Goal: Information Seeking & Learning: Understand process/instructions

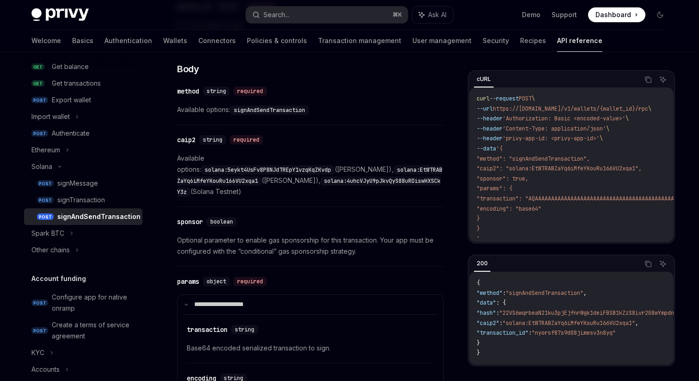
scroll to position [354, 0]
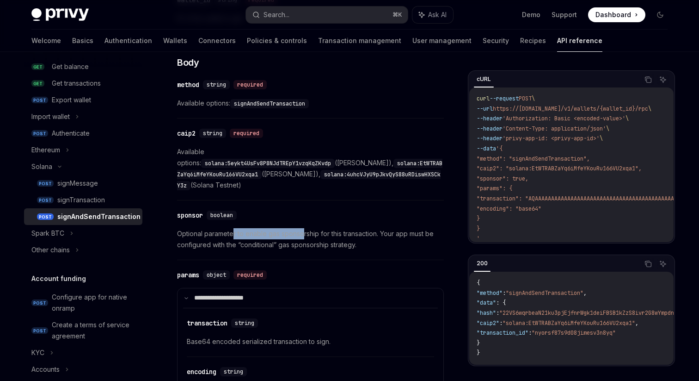
drag, startPoint x: 235, startPoint y: 224, endPoint x: 303, endPoint y: 222, distance: 68.5
click at [303, 228] on span "Optional parameter to enable gas sponsorship for this transaction. Your app mus…" at bounding box center [310, 239] width 267 height 22
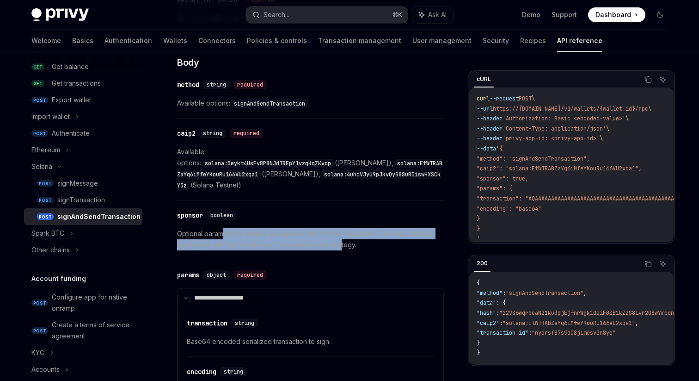
drag, startPoint x: 342, startPoint y: 236, endPoint x: 224, endPoint y: 222, distance: 118.8
click at [224, 228] on span "Optional parameter to enable gas sponsorship for this transaction. Your app mus…" at bounding box center [310, 239] width 267 height 22
drag, startPoint x: 177, startPoint y: 223, endPoint x: 359, endPoint y: 235, distance: 183.1
click at [359, 235] on div "Solana signAndSendTransaction OpenAI Open in ChatGPT Sign and send transaction …" at bounding box center [224, 249] width 444 height 1067
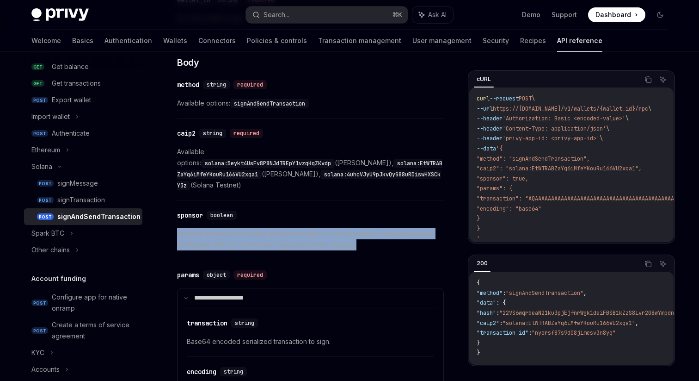
click at [359, 235] on span "Optional parameter to enable gas sponsorship for this transaction. Your app mus…" at bounding box center [310, 239] width 267 height 22
drag, startPoint x: 359, startPoint y: 235, endPoint x: 177, endPoint y: 224, distance: 182.6
click at [177, 228] on span "Optional parameter to enable gas sponsorship for this transaction. Your app mus…" at bounding box center [310, 239] width 267 height 22
drag, startPoint x: 177, startPoint y: 224, endPoint x: 367, endPoint y: 239, distance: 190.2
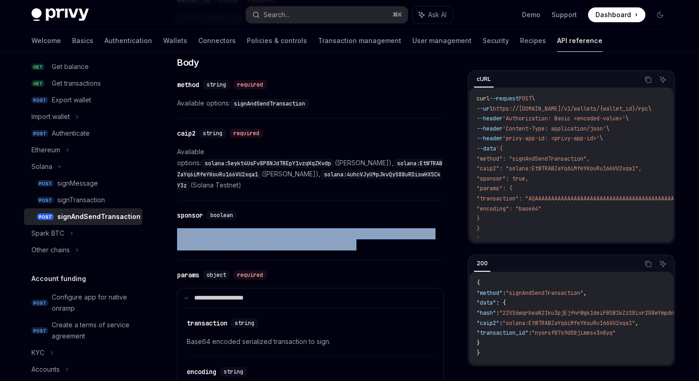
click at [367, 239] on span "Optional parameter to enable gas sponsorship for this transaction. Your app mus…" at bounding box center [310, 239] width 267 height 22
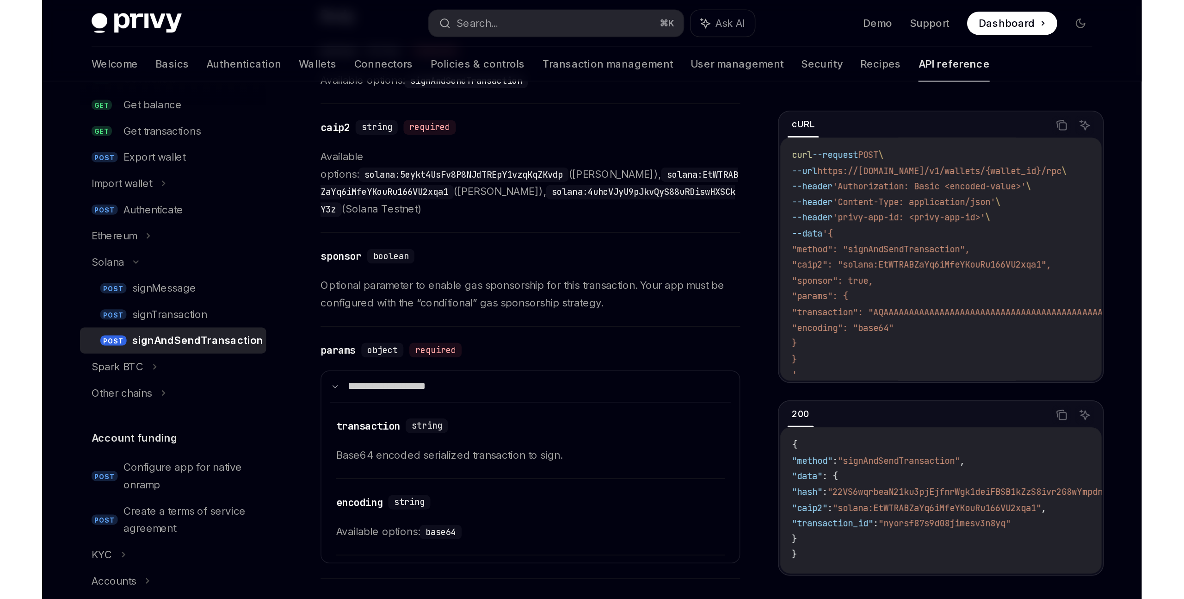
scroll to position [408, 0]
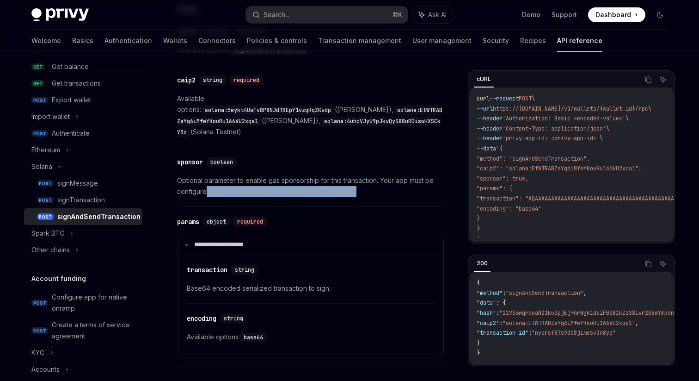
drag, startPoint x: 362, startPoint y: 181, endPoint x: 204, endPoint y: 176, distance: 157.8
click at [204, 176] on span "Optional parameter to enable gas sponsorship for this transaction. Your app mus…" at bounding box center [310, 186] width 267 height 22
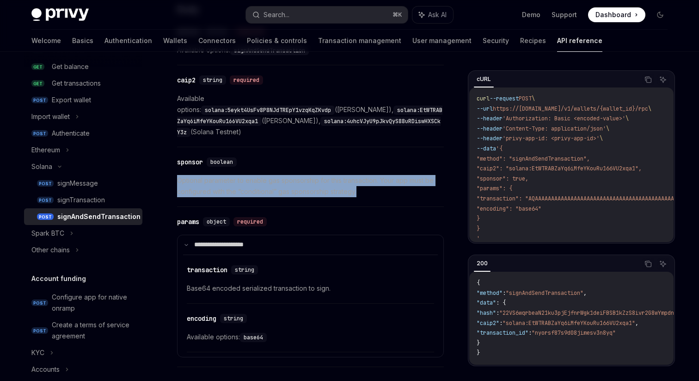
drag, startPoint x: 365, startPoint y: 179, endPoint x: 174, endPoint y: 168, distance: 190.5
click at [174, 168] on div "Solana signAndSendTransaction OpenAI Open in ChatGPT Sign and send transaction …" at bounding box center [224, 196] width 444 height 1067
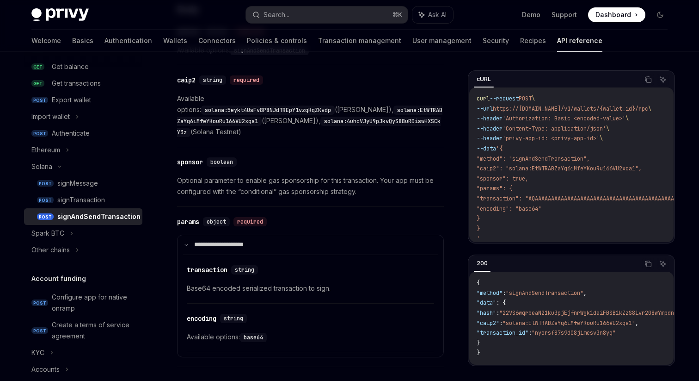
click at [232, 175] on span "Optional parameter to enable gas sponsorship for this transaction. Your app mus…" at bounding box center [310, 186] width 267 height 22
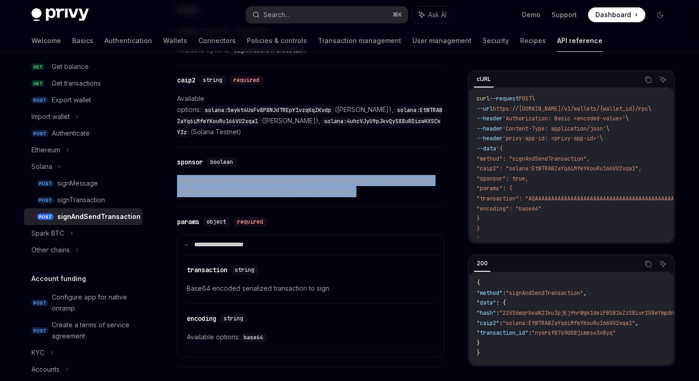
drag, startPoint x: 368, startPoint y: 180, endPoint x: 173, endPoint y: 169, distance: 195.6
click at [173, 169] on div "Solana signAndSendTransaction OpenAI Open in ChatGPT Sign and send transaction …" at bounding box center [224, 196] width 444 height 1067
drag, startPoint x: 367, startPoint y: 185, endPoint x: 191, endPoint y: 170, distance: 177.3
click at [191, 175] on span "Optional parameter to enable gas sponsorship for this transaction. Your app mus…" at bounding box center [310, 186] width 267 height 22
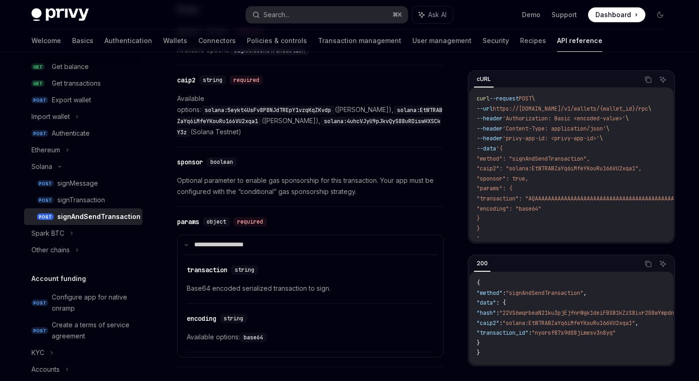
click at [178, 175] on span "Optional parameter to enable gas sponsorship for this transaction. Your app mus…" at bounding box center [310, 186] width 267 height 22
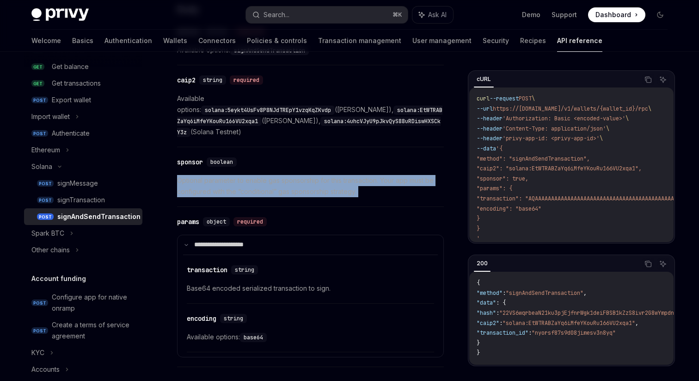
drag, startPoint x: 178, startPoint y: 169, endPoint x: 363, endPoint y: 179, distance: 185.8
click at [363, 179] on span "Optional parameter to enable gas sponsorship for this transaction. Your app mus…" at bounding box center [310, 186] width 267 height 22
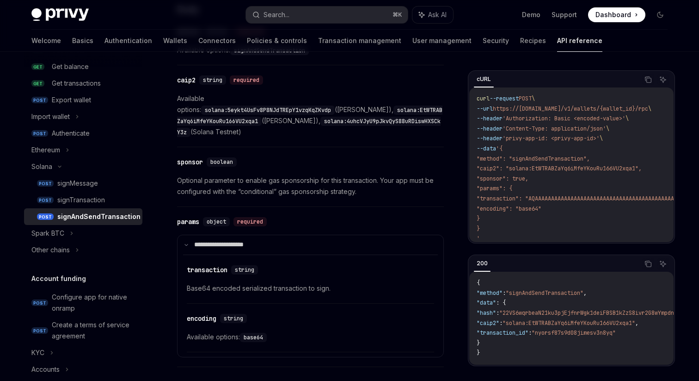
click at [453, 121] on div "cURL Copy Ask AI curl --request POST \ --url https://[DOMAIN_NAME]/v1/wallets/{…" at bounding box center [349, 187] width 651 height 1086
click at [456, 133] on div "cURL Copy Ask AI curl --request POST \ --url https://[DOMAIN_NAME]/v1/wallets/{…" at bounding box center [349, 187] width 651 height 1086
type textarea "*"
